Goal: Task Accomplishment & Management: Use online tool/utility

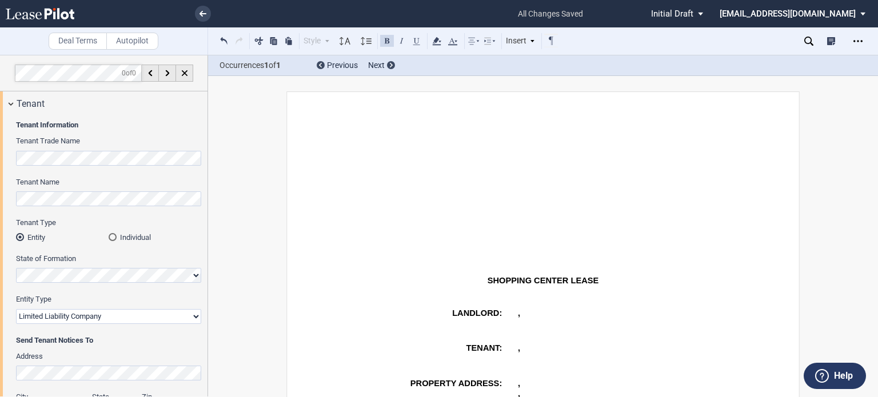
select select "limited liability company"
select select "number:5"
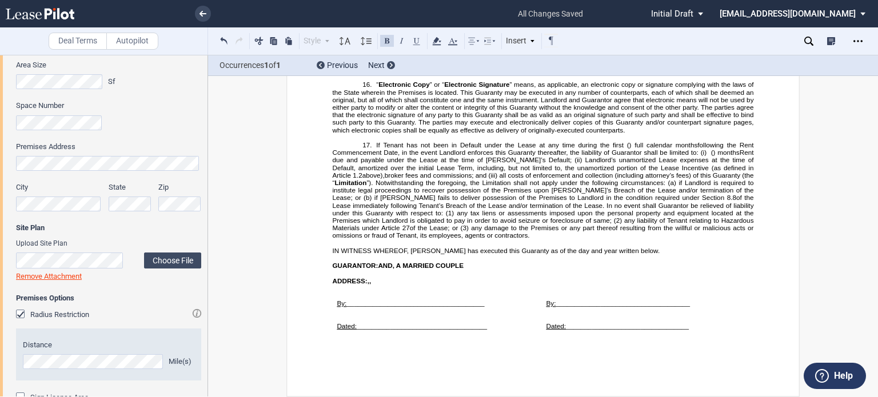
scroll to position [709, 0]
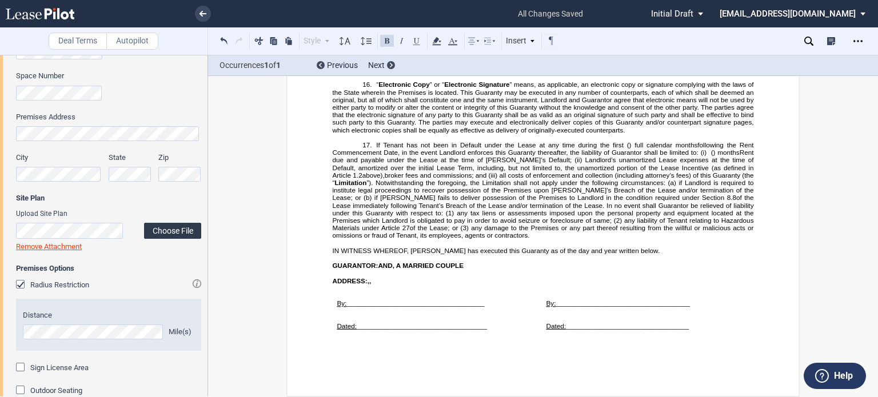
click at [149, 229] on label "Choose File" at bounding box center [172, 231] width 57 height 16
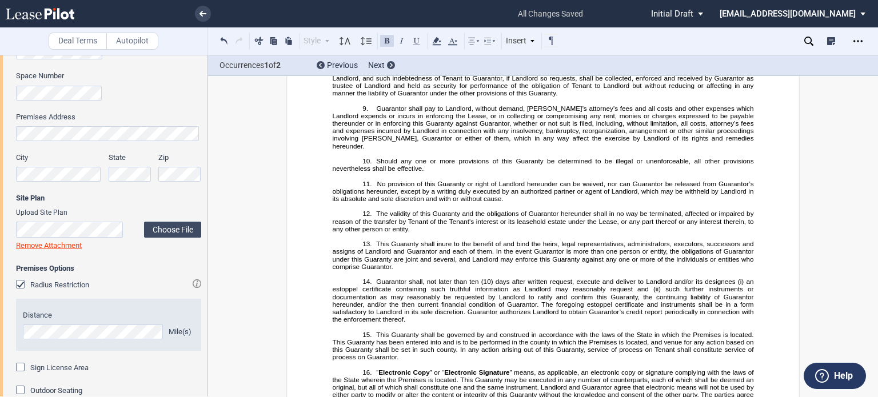
scroll to position [17693, 0]
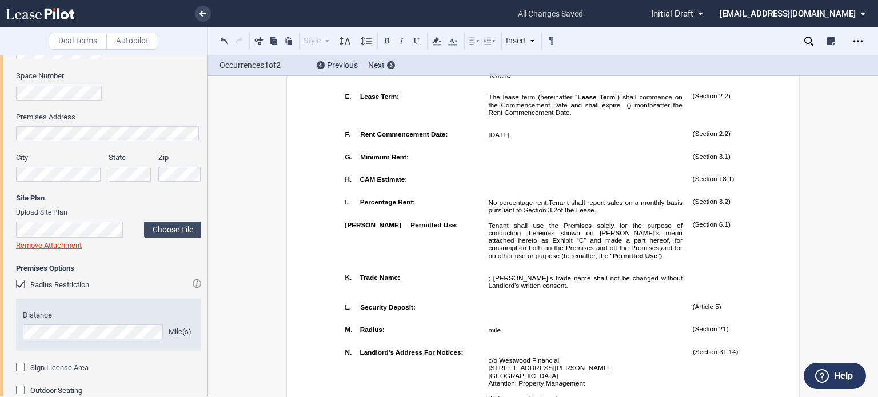
scroll to position [947, 0]
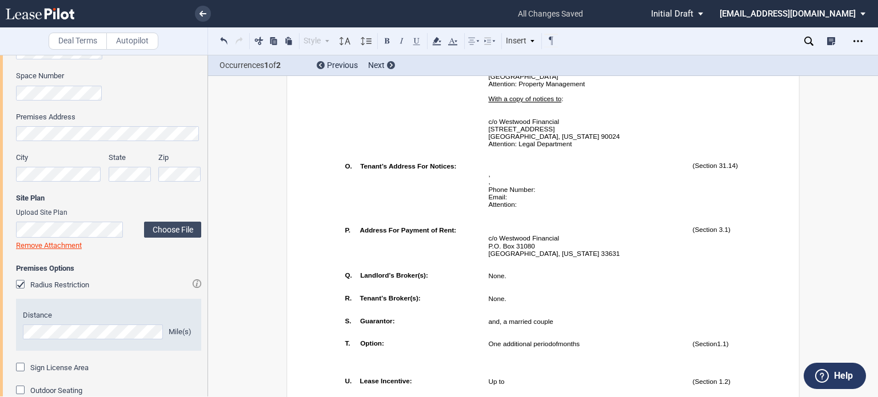
drag, startPoint x: 875, startPoint y: 74, endPoint x: 875, endPoint y: 86, distance: 12.0
click at [875, 86] on div "Deal Terms Autopilot Style Normal 8pt 9pt 10pt 10.5pt 11pt 12pt 14pt 16pt Norma…" at bounding box center [439, 226] width 878 height 342
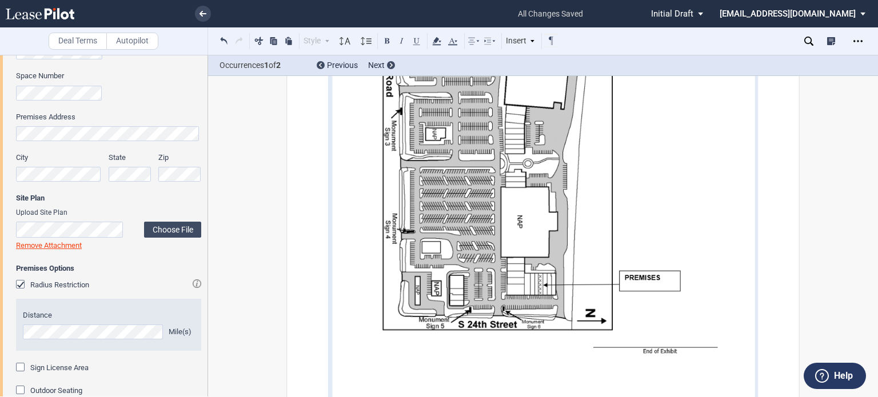
scroll to position [14584, 0]
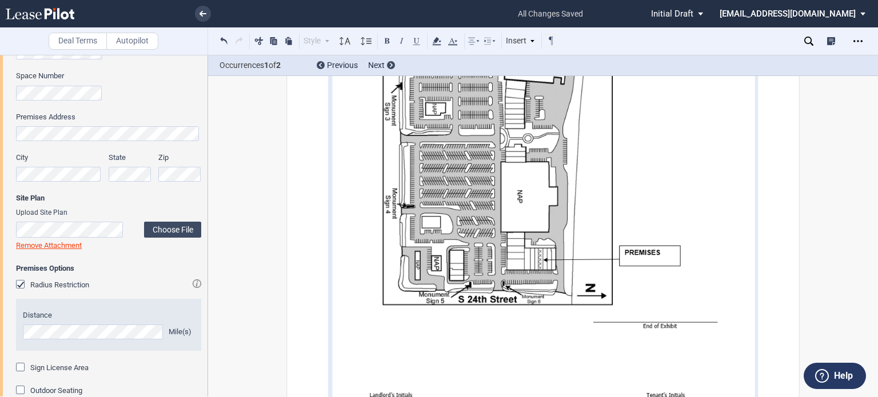
drag, startPoint x: 562, startPoint y: 283, endPoint x: 594, endPoint y: 292, distance: 32.6
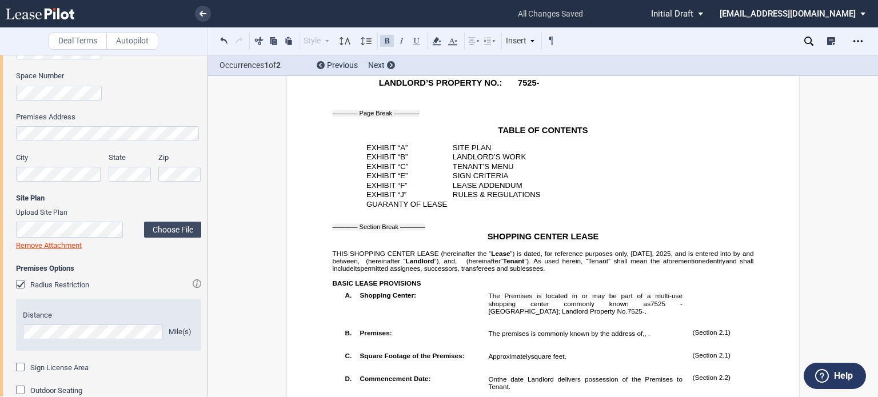
scroll to position [0, 0]
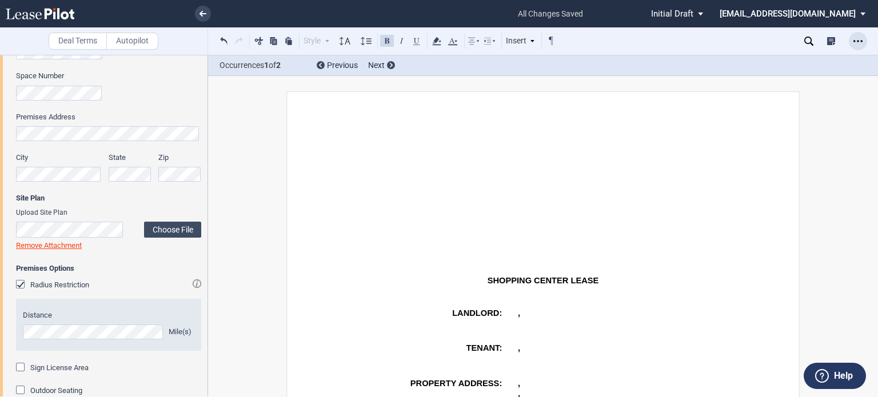
click at [853, 40] on icon "Open Lease options menu" at bounding box center [857, 41] width 9 height 9
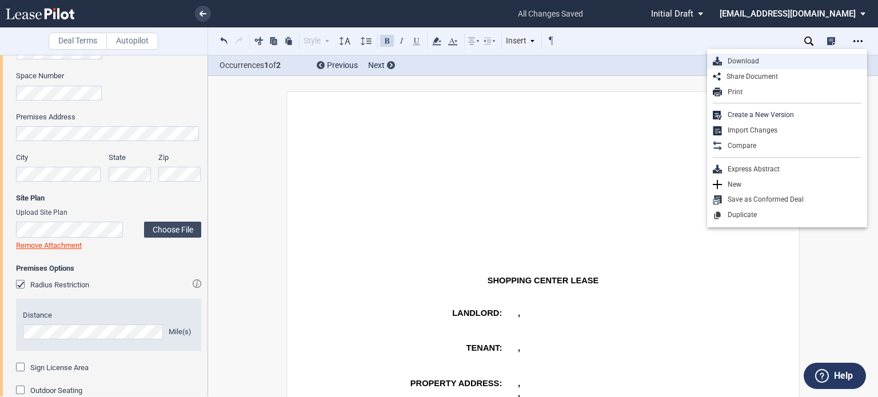
click at [749, 63] on div "Download" at bounding box center [791, 62] width 139 height 10
